Goal: Ask a question

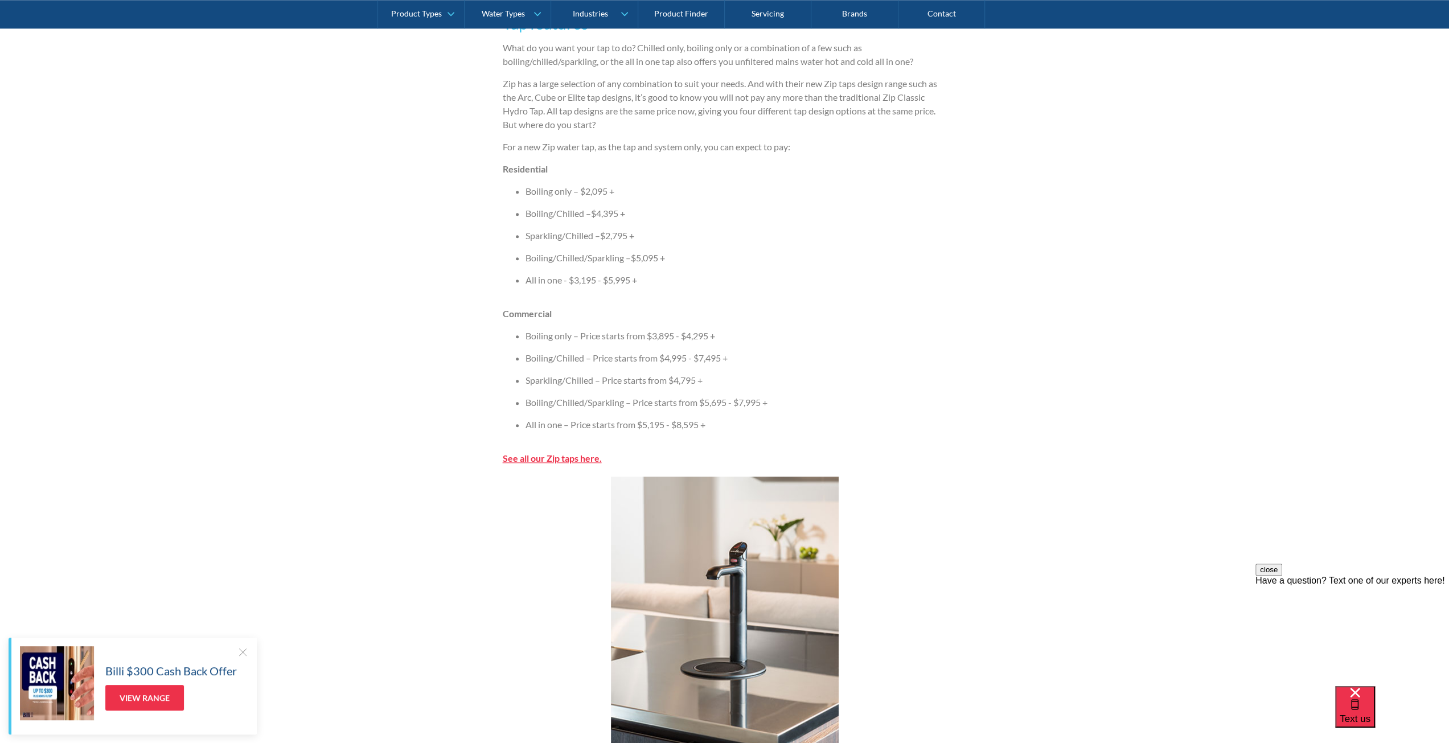
scroll to position [1082, 0]
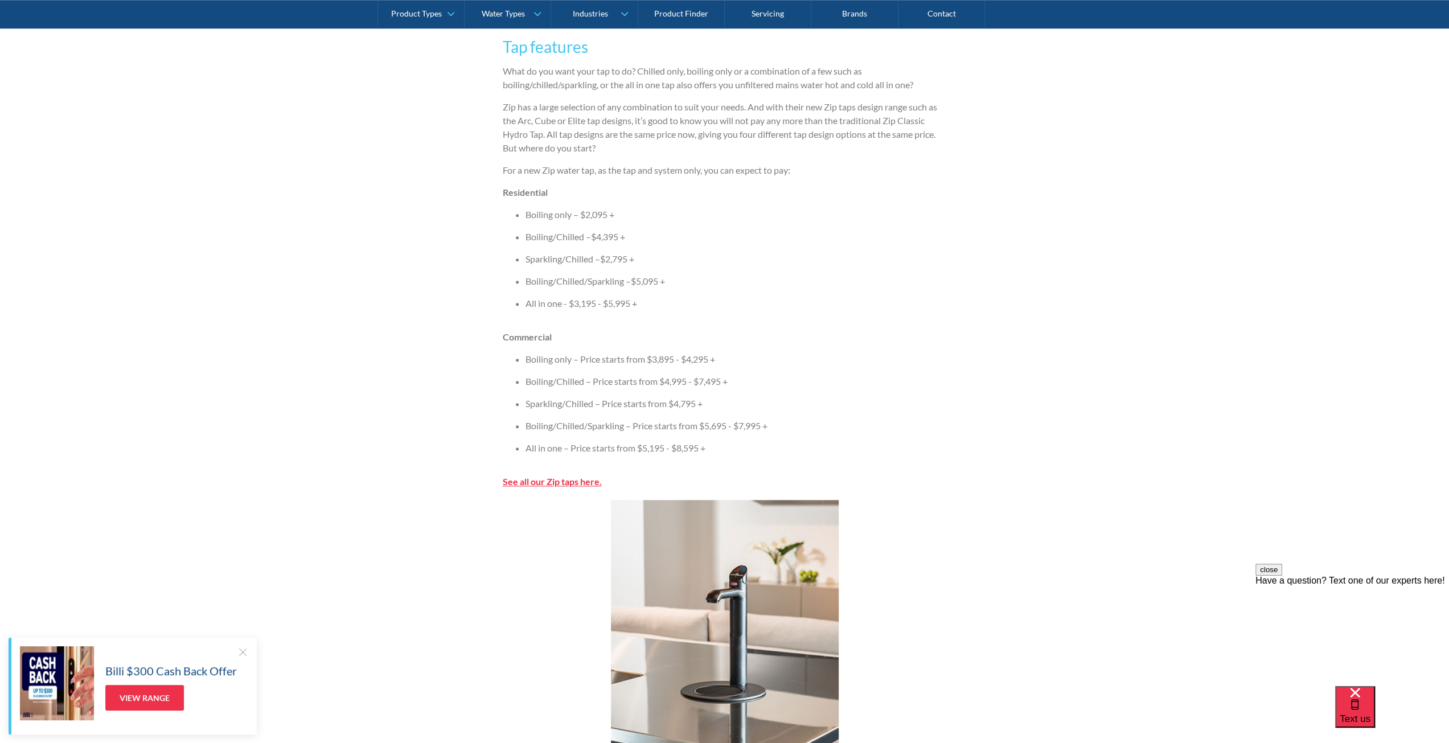
click at [509, 481] on strong "See all our Zip taps here." at bounding box center [552, 481] width 99 height 11
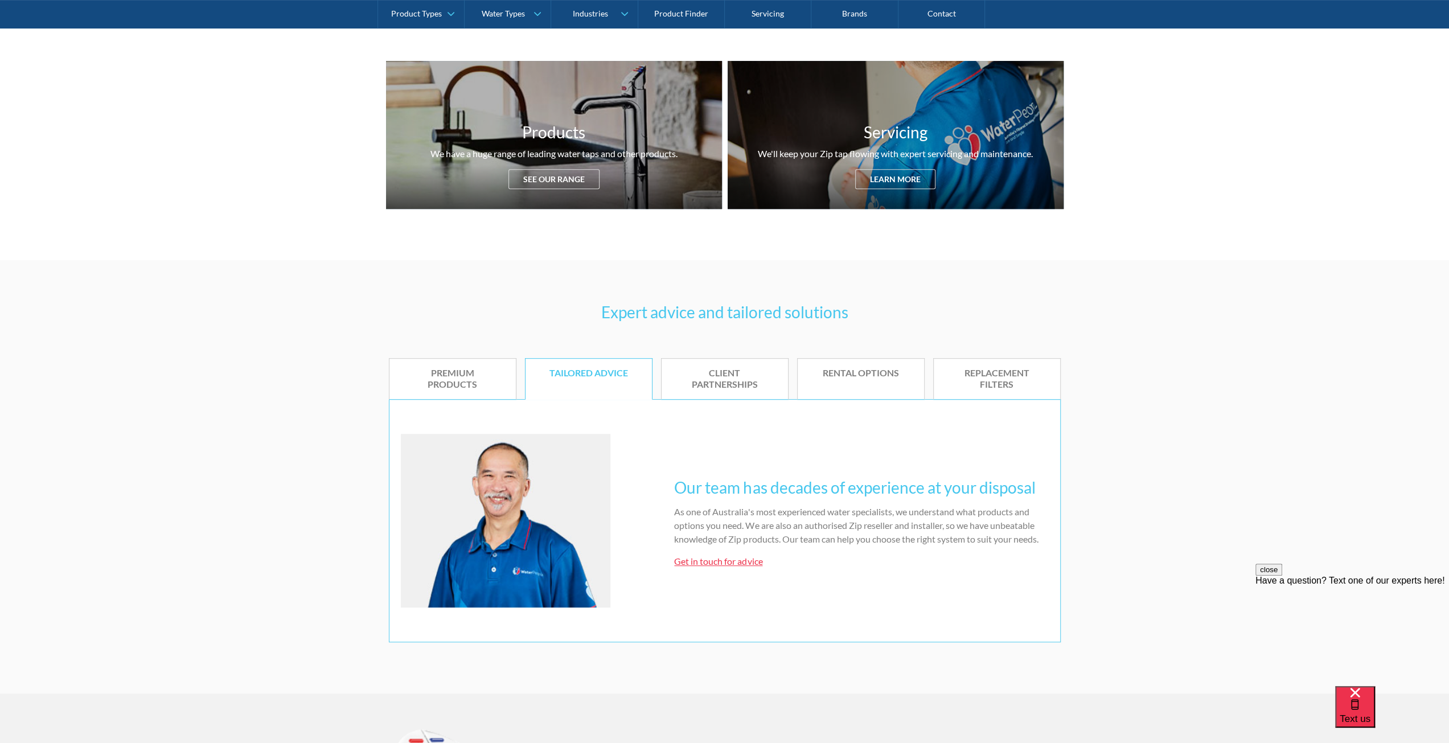
scroll to position [455, 0]
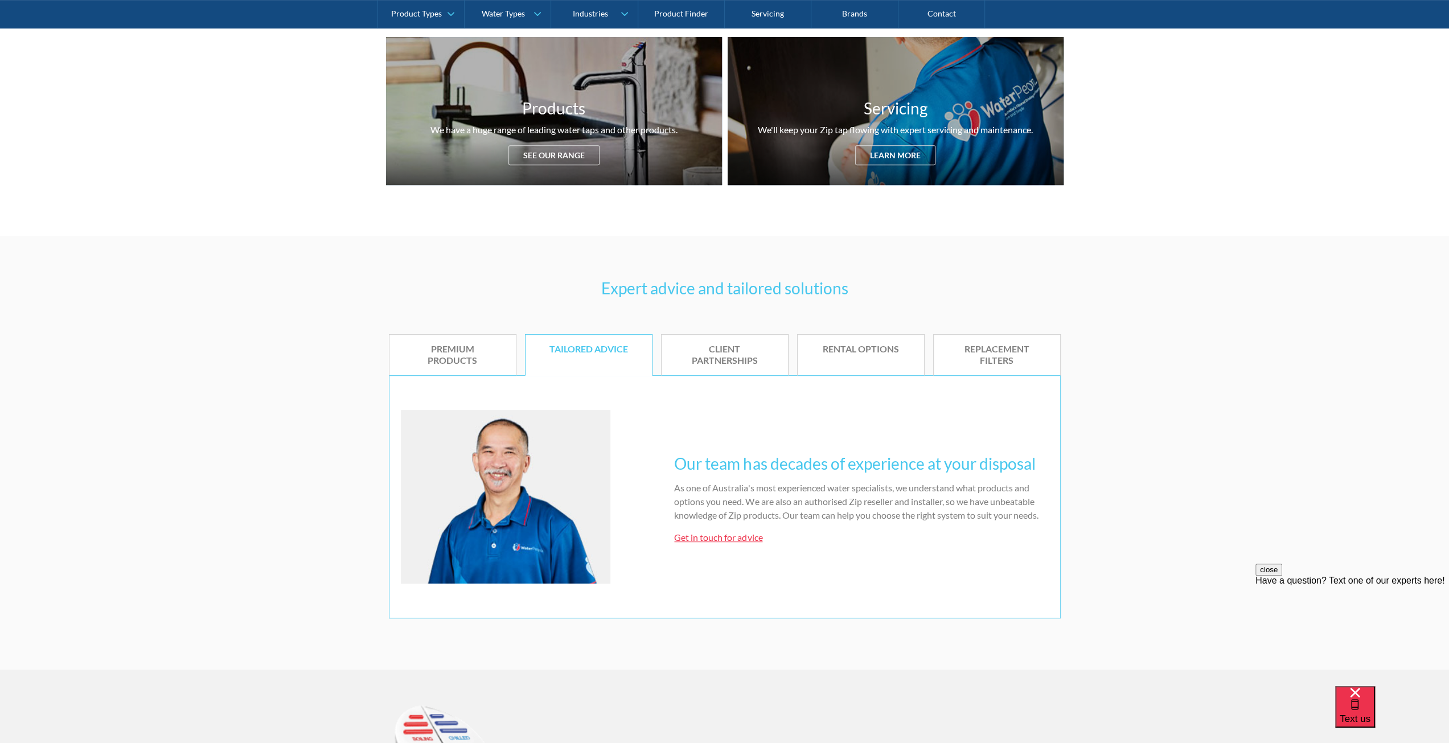
click at [702, 536] on link "Get in touch for advice" at bounding box center [718, 537] width 88 height 11
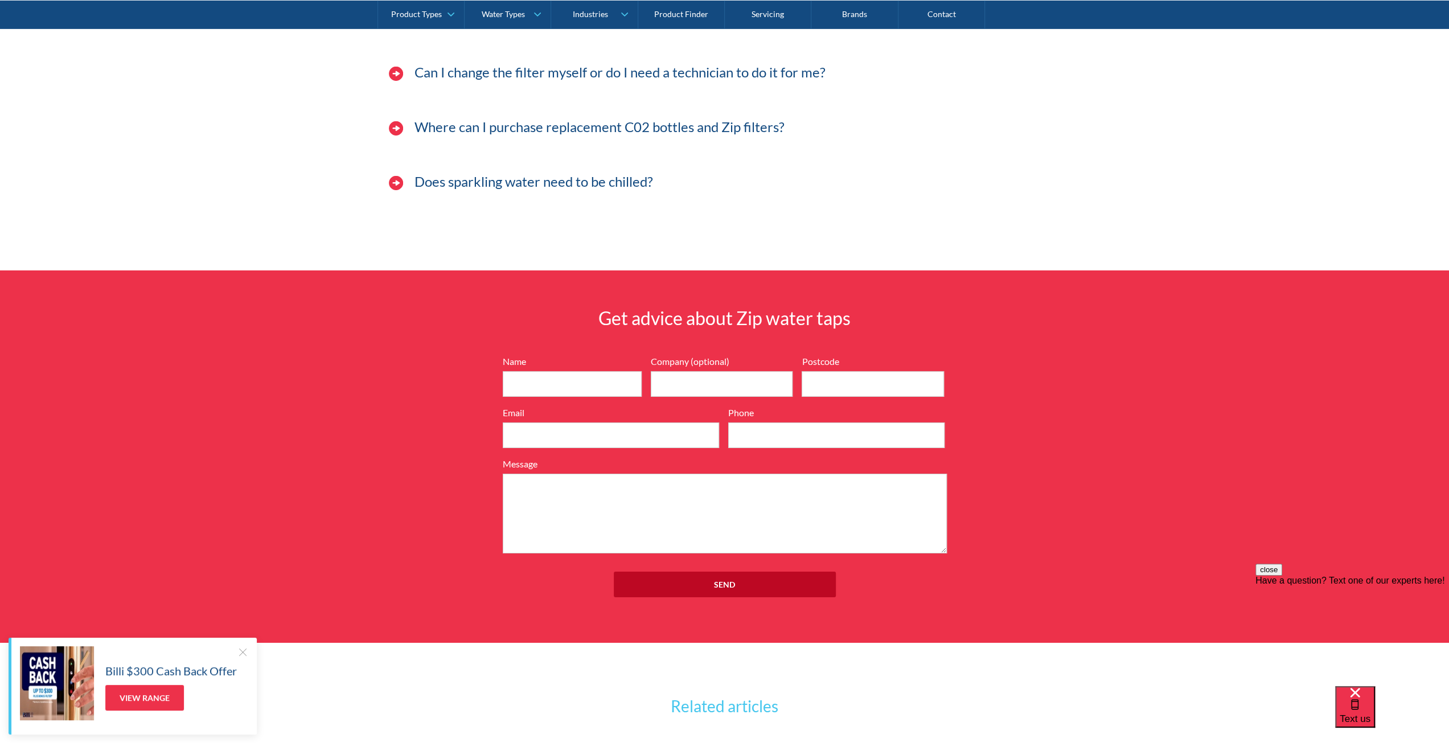
scroll to position [3782, 0]
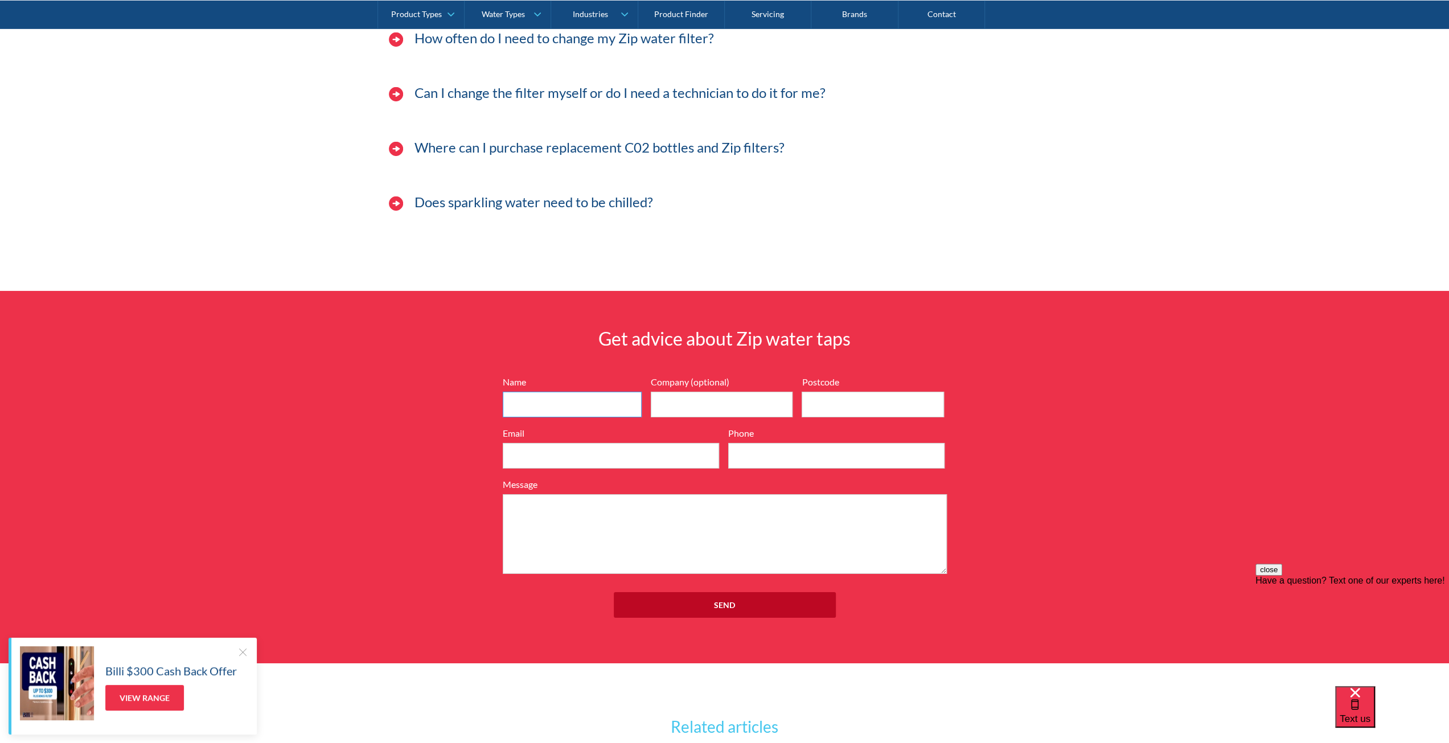
click at [582, 398] on input "Name" at bounding box center [572, 405] width 139 height 26
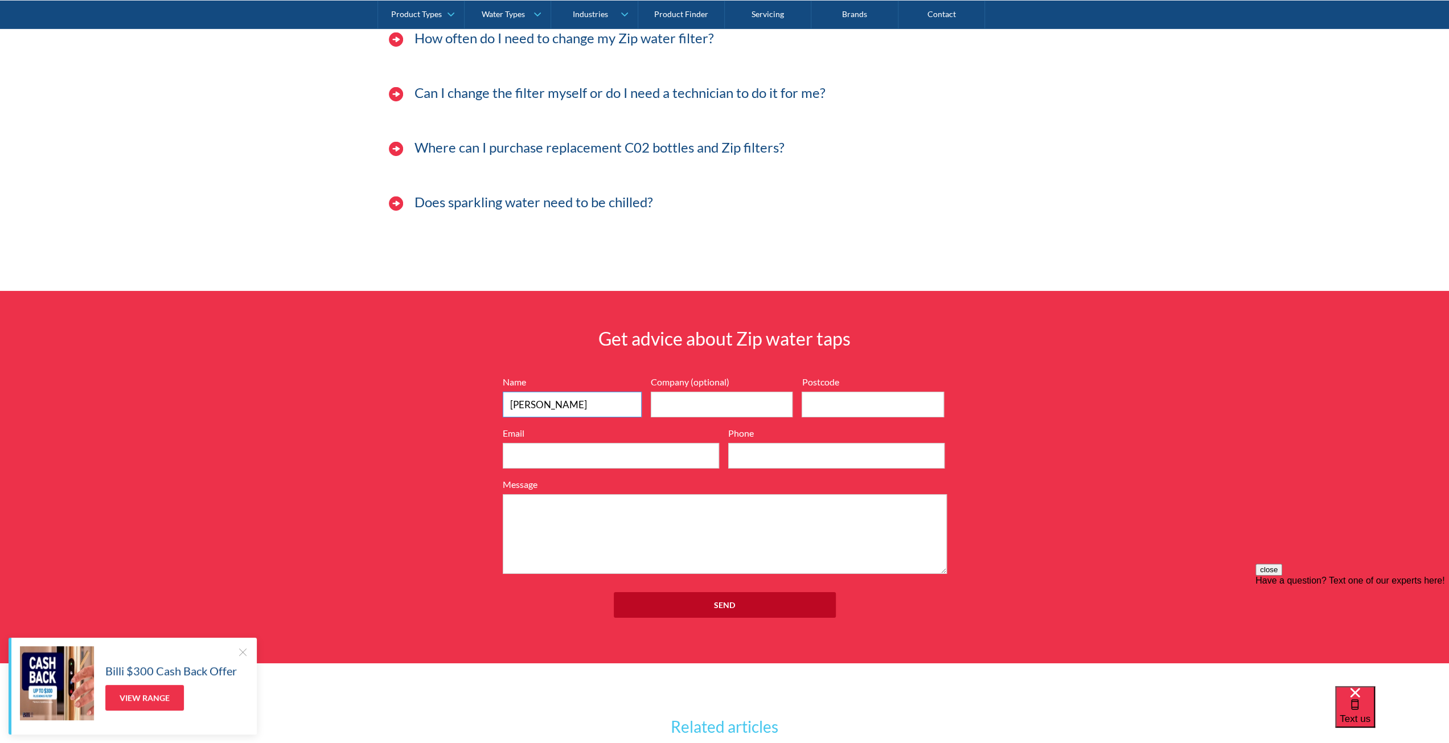
type input "[PERSON_NAME]"
type input "cHE"
